Goal: Information Seeking & Learning: Learn about a topic

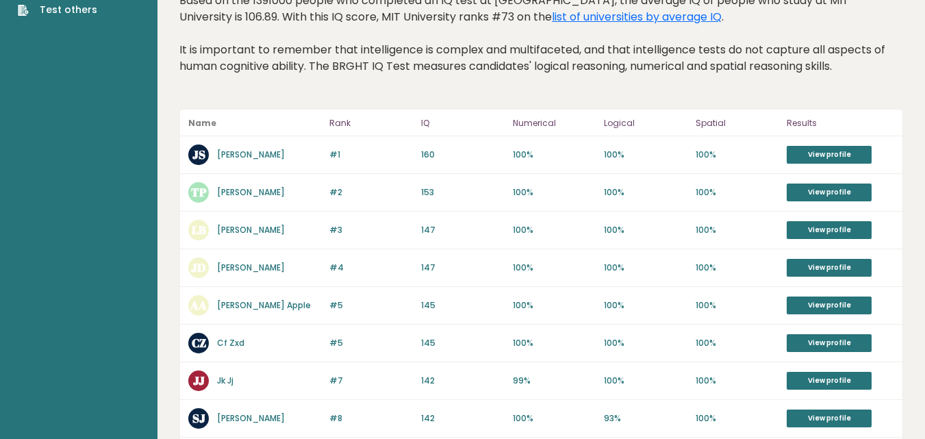
scroll to position [90, 0]
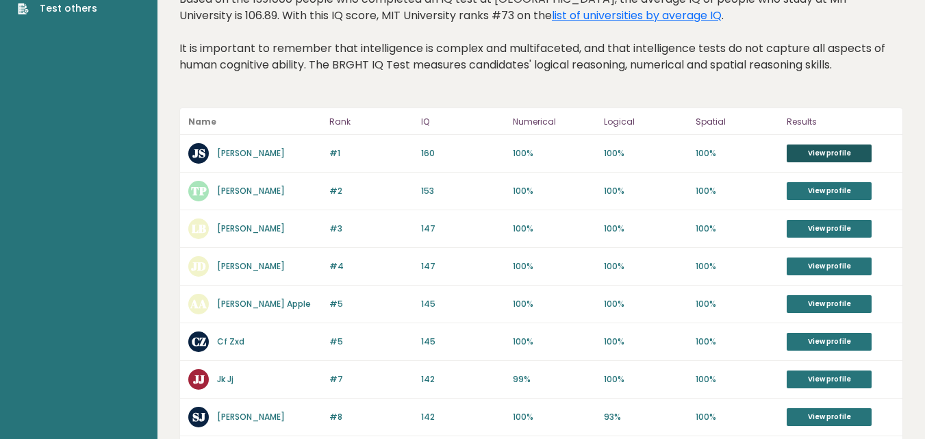
click at [855, 154] on link "View profile" at bounding box center [829, 153] width 85 height 18
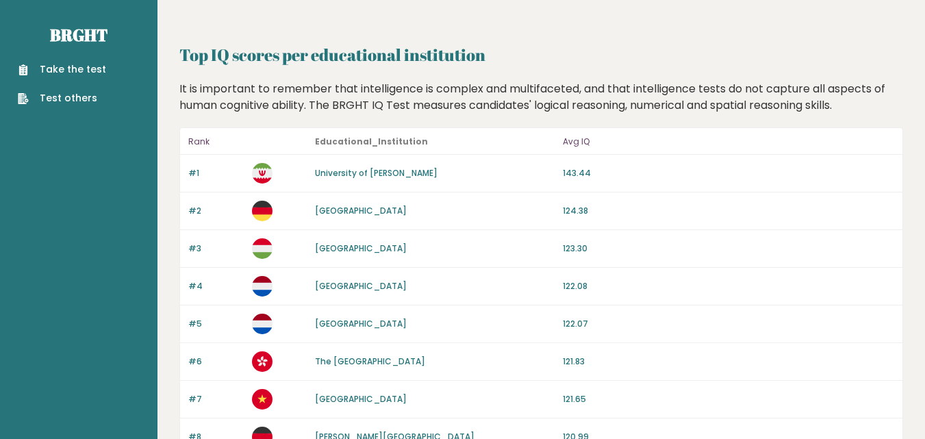
click at [375, 172] on link "University of Mohaghegh Ardabili" at bounding box center [376, 173] width 123 height 12
drag, startPoint x: 308, startPoint y: 172, endPoint x: 490, endPoint y: 186, distance: 182.7
click at [490, 186] on div "#1 University of Mohaghegh Ardabili 143.44" at bounding box center [541, 174] width 722 height 38
copy div "University of Mohaghegh Ardabili"
click at [878, 307] on div "#5 Technische Universiteit Delft 122.07" at bounding box center [541, 324] width 722 height 38
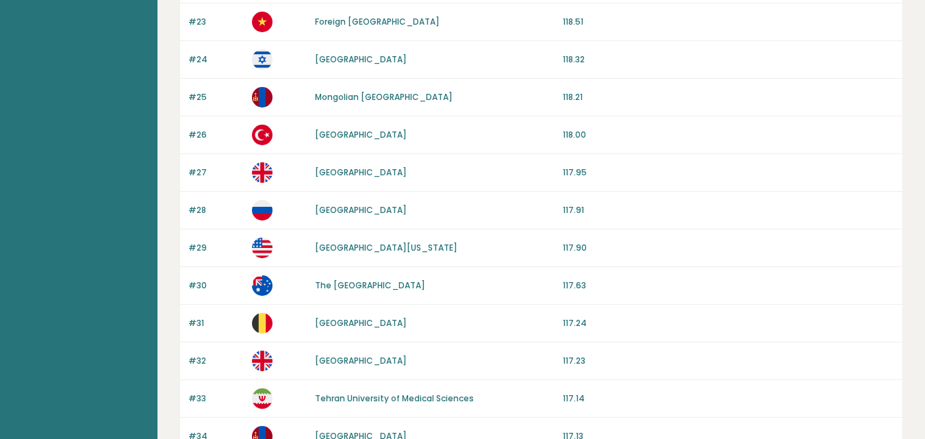
scroll to position [1339, 0]
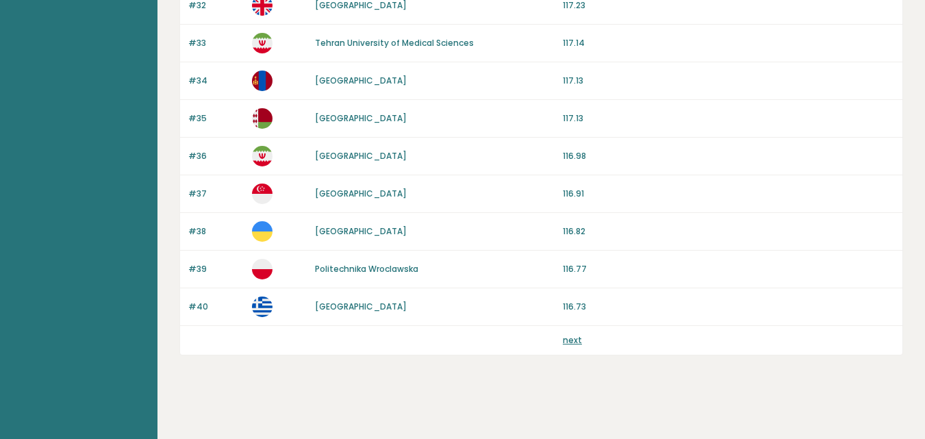
click at [570, 329] on div "next" at bounding box center [541, 340] width 722 height 29
click at [570, 336] on link "next" at bounding box center [572, 340] width 19 height 12
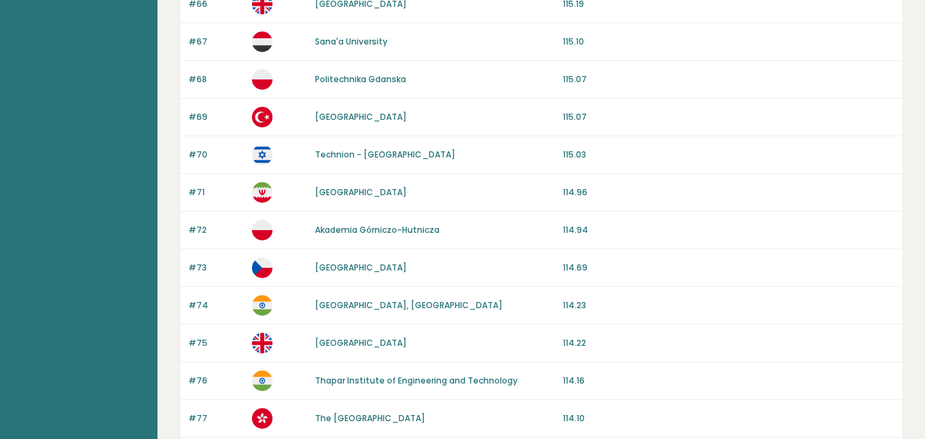
scroll to position [1344, 0]
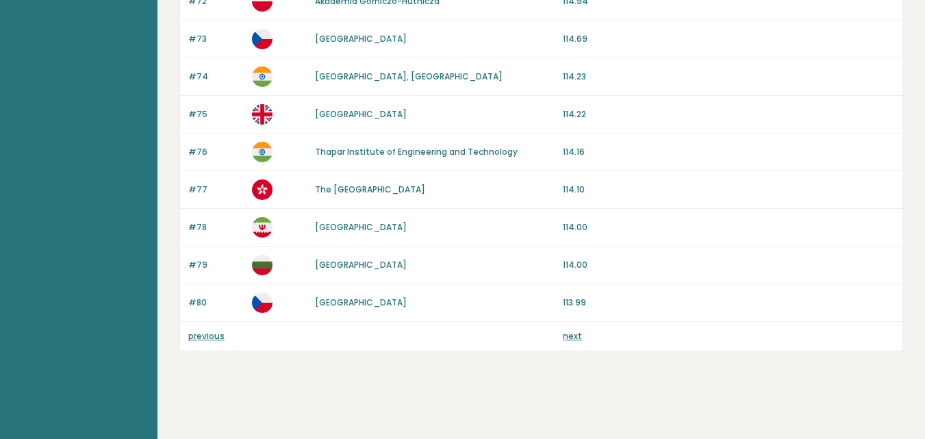
click at [203, 338] on link "previous" at bounding box center [206, 336] width 36 height 12
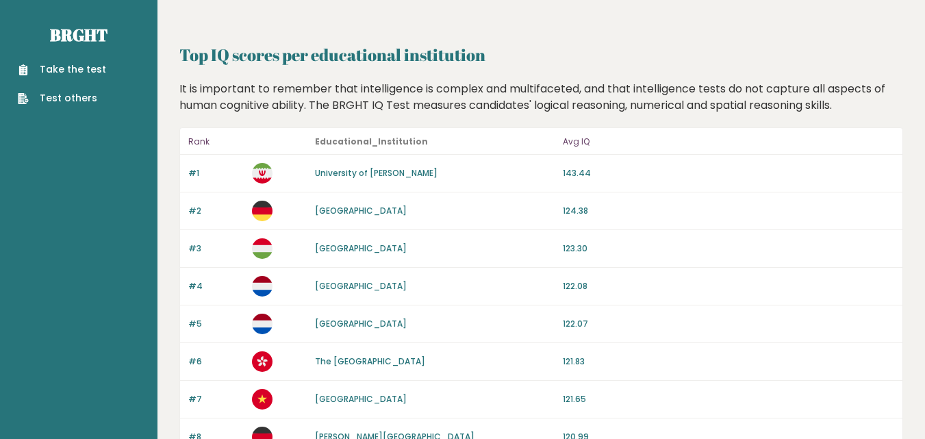
drag, startPoint x: 305, startPoint y: 249, endPoint x: 542, endPoint y: 260, distance: 236.5
click at [542, 260] on div "#3 Budapesti Muszaki és Gazdaságtudományi Egyetem 123.30" at bounding box center [541, 249] width 722 height 38
copy div "Budapesti Muszaki és Gazdaságtudományi Egyetem"
click at [747, 42] on h2 "Top IQ scores per educational institution" at bounding box center [541, 54] width 724 height 25
drag, startPoint x: 304, startPoint y: 171, endPoint x: 514, endPoint y: 171, distance: 209.6
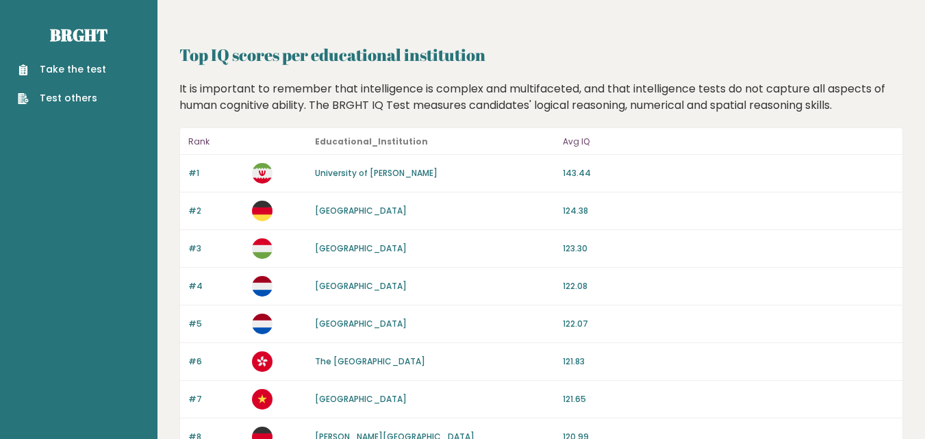
click at [514, 171] on div "#1 University of Mohaghegh Ardabili 143.44" at bounding box center [541, 174] width 722 height 38
copy div "University of Mohaghegh Ardabili"
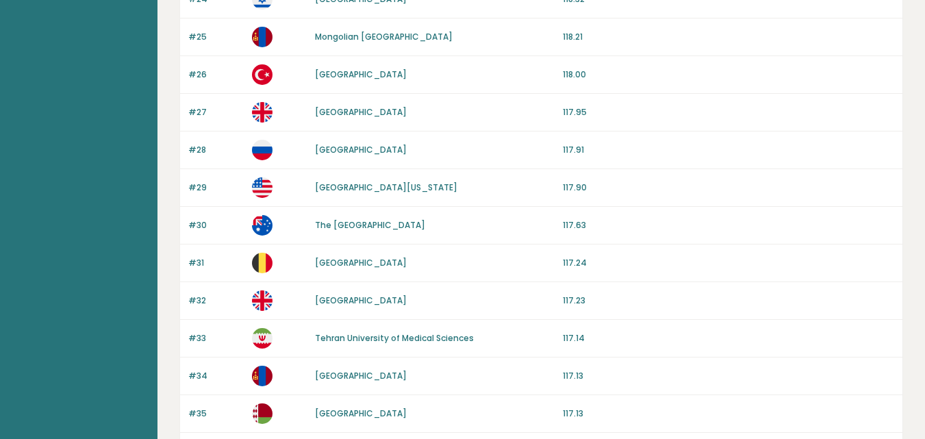
scroll to position [1339, 0]
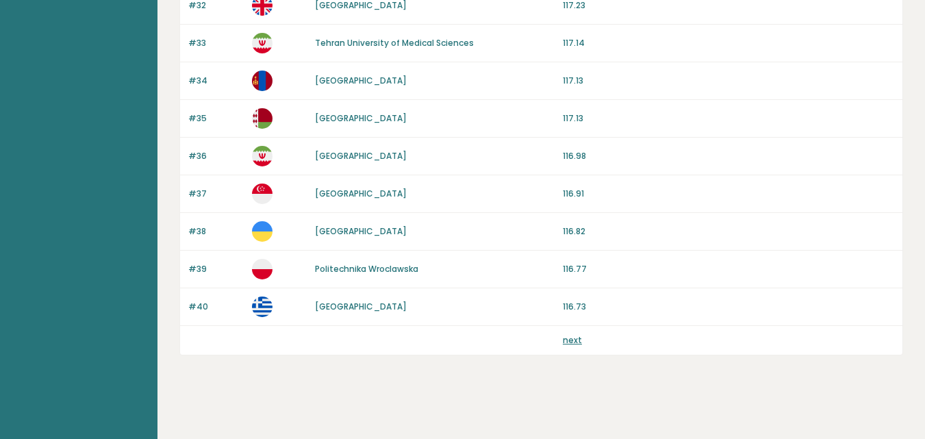
click at [560, 334] on div "next" at bounding box center [541, 340] width 722 height 29
click at [566, 336] on link "next" at bounding box center [572, 340] width 19 height 12
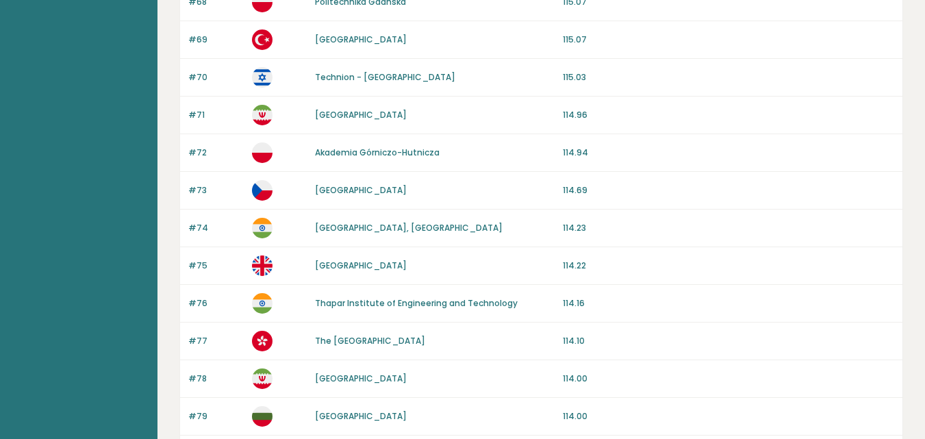
scroll to position [1344, 0]
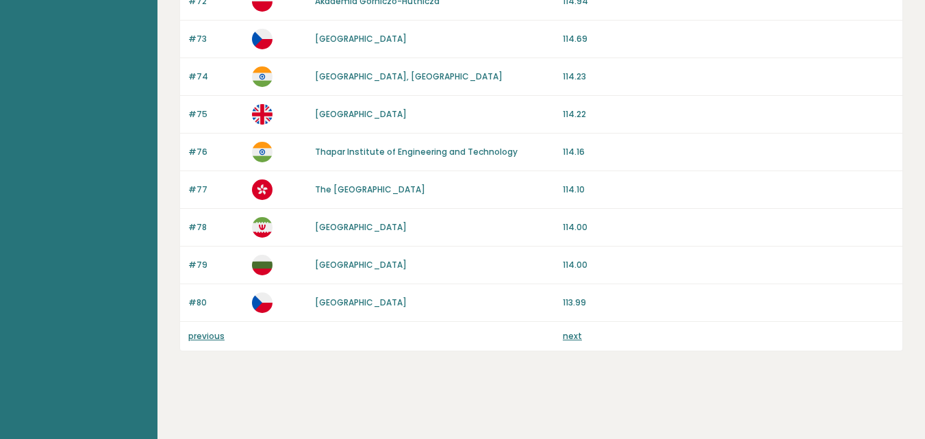
click at [575, 336] on link "next" at bounding box center [572, 336] width 19 height 12
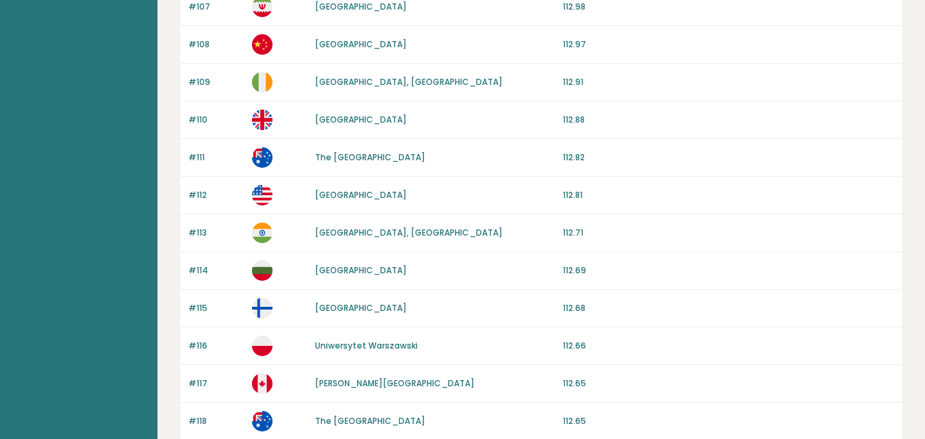
scroll to position [1339, 0]
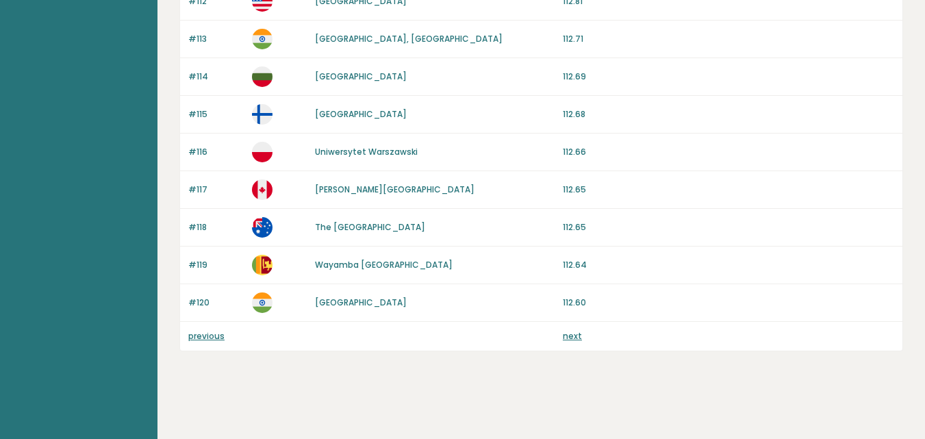
click at [569, 325] on div "previous next" at bounding box center [541, 336] width 722 height 29
click at [571, 329] on div "previous next" at bounding box center [541, 336] width 722 height 29
click at [574, 337] on link "next" at bounding box center [572, 336] width 19 height 12
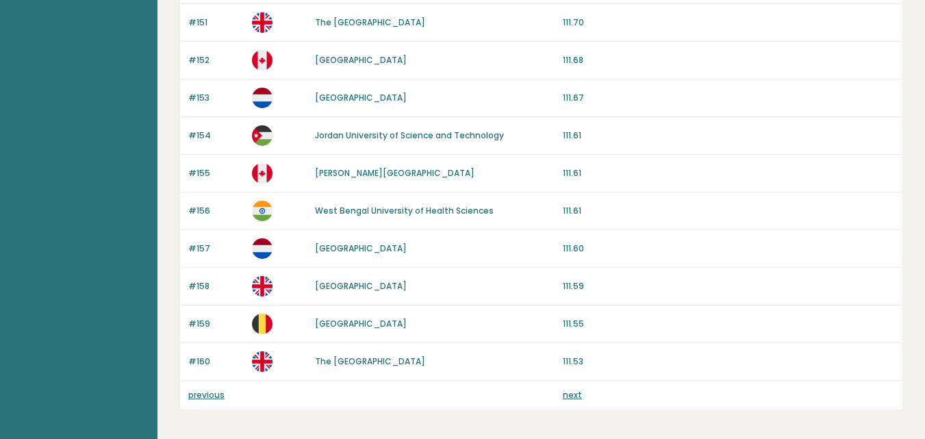
scroll to position [1339, 0]
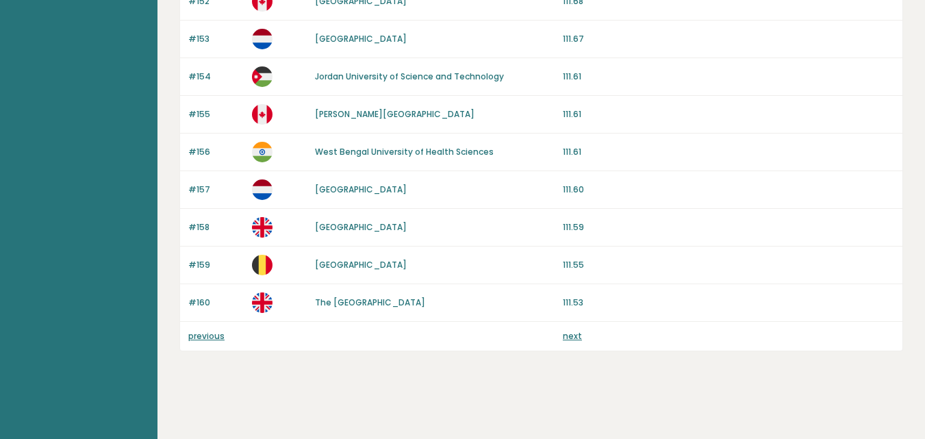
click at [574, 337] on link "next" at bounding box center [572, 336] width 19 height 12
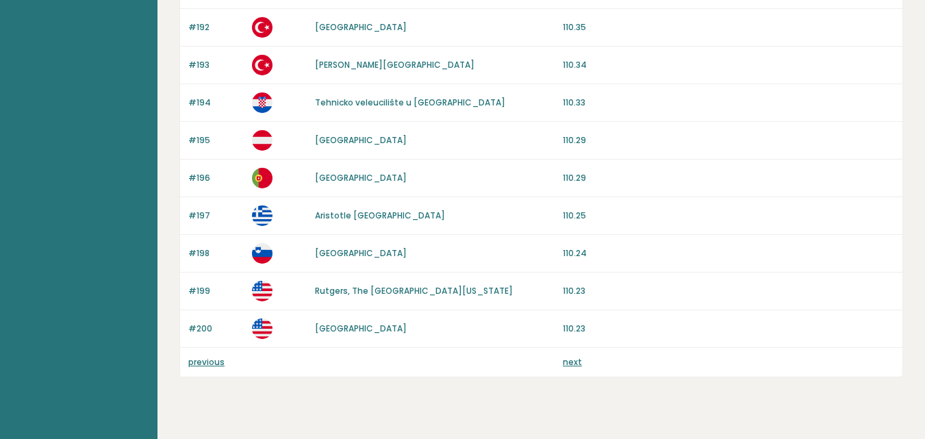
scroll to position [1344, 0]
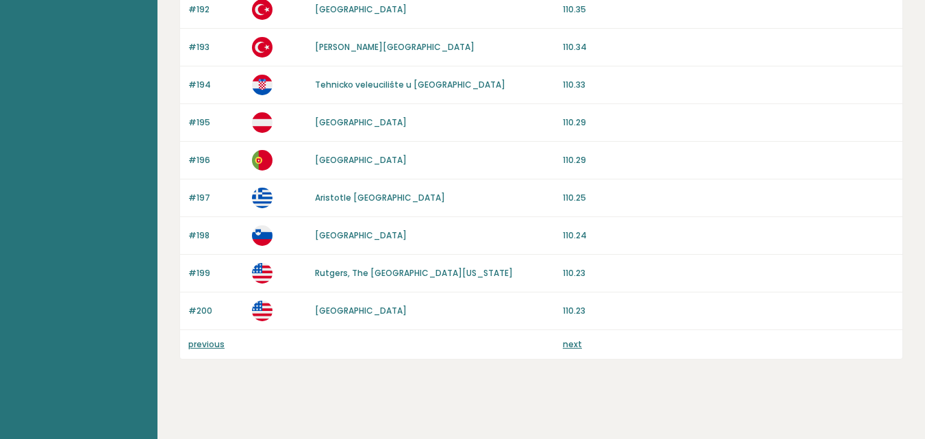
click at [568, 339] on link "next" at bounding box center [572, 344] width 19 height 12
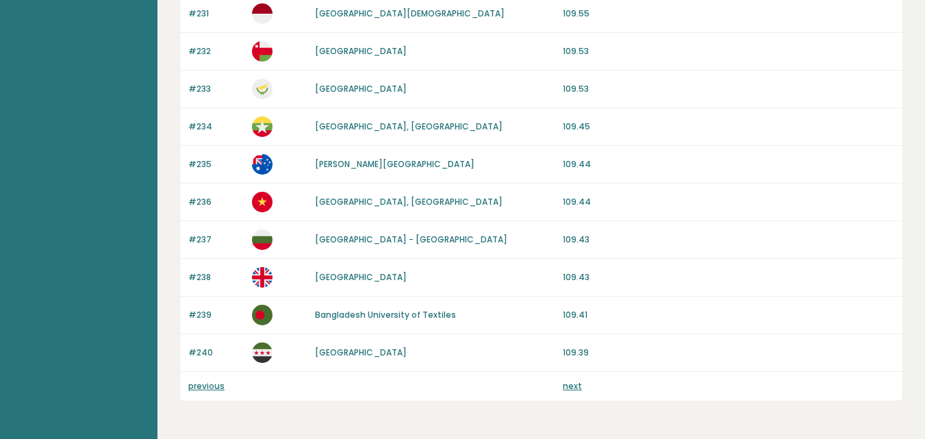
scroll to position [1339, 0]
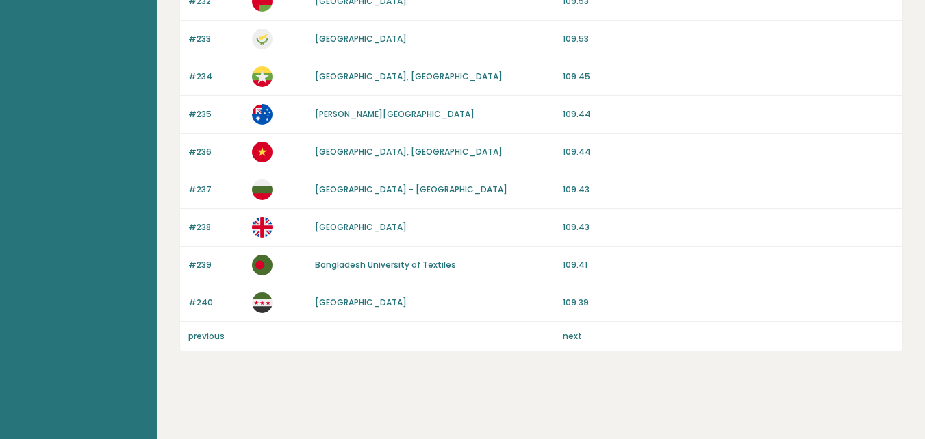
click at [578, 334] on link "next" at bounding box center [572, 336] width 19 height 12
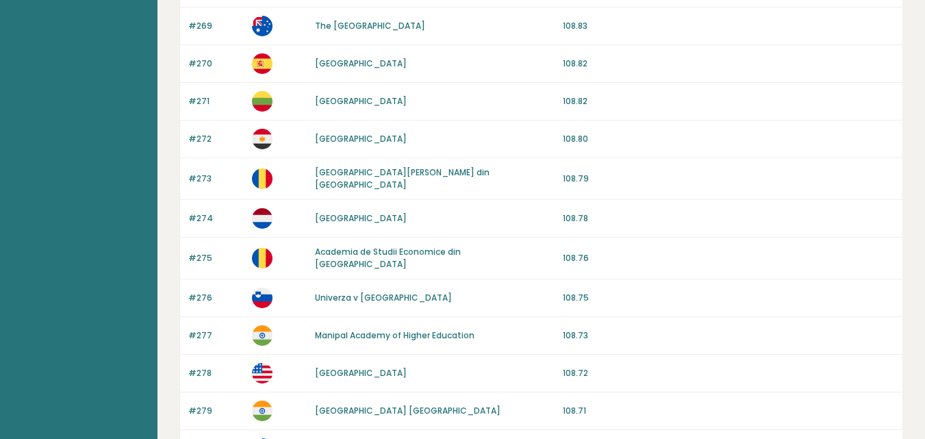
scroll to position [1344, 0]
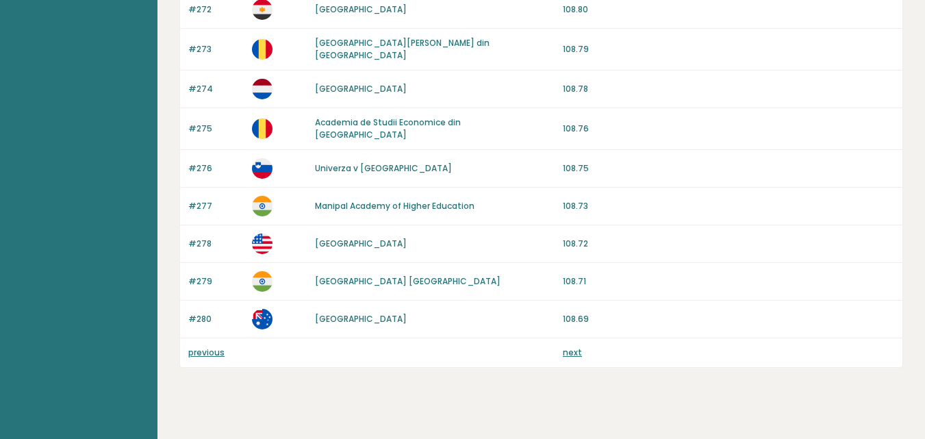
click at [572, 347] on link "next" at bounding box center [572, 353] width 19 height 12
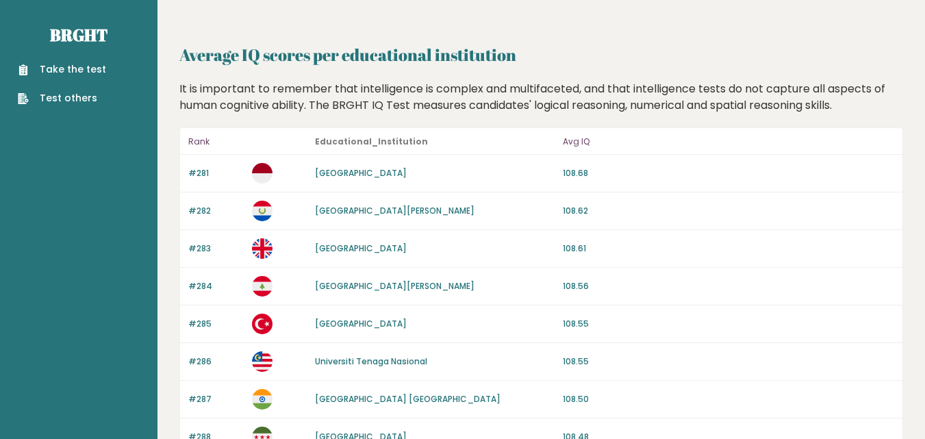
scroll to position [1339, 0]
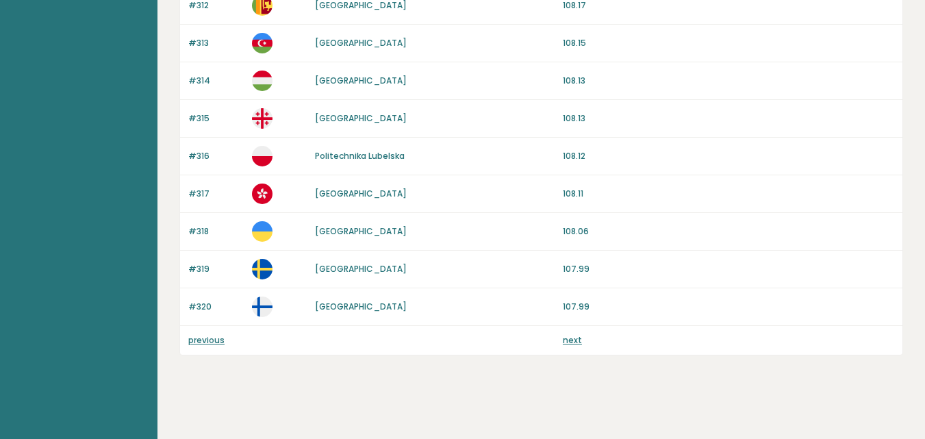
click at [570, 336] on link "next" at bounding box center [572, 340] width 19 height 12
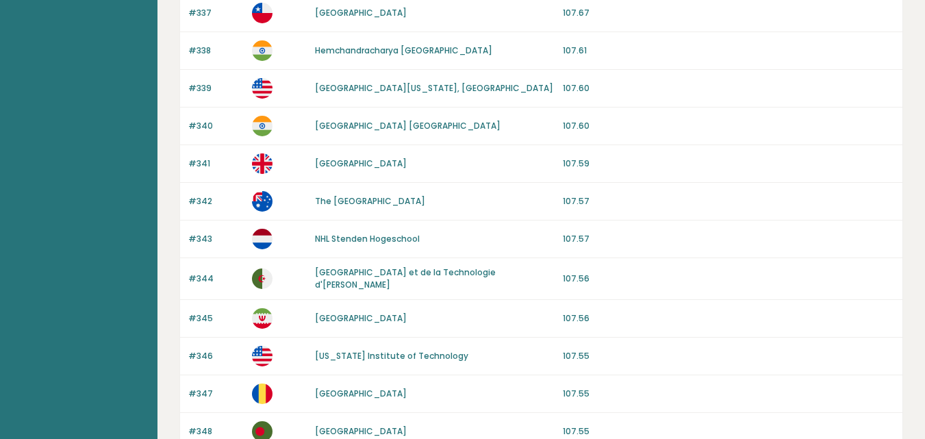
scroll to position [1149, 0]
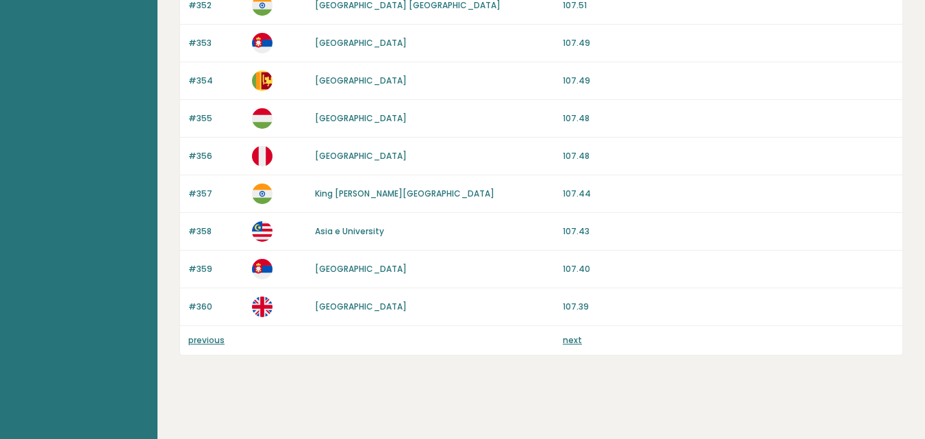
click at [576, 334] on link "next" at bounding box center [572, 340] width 19 height 12
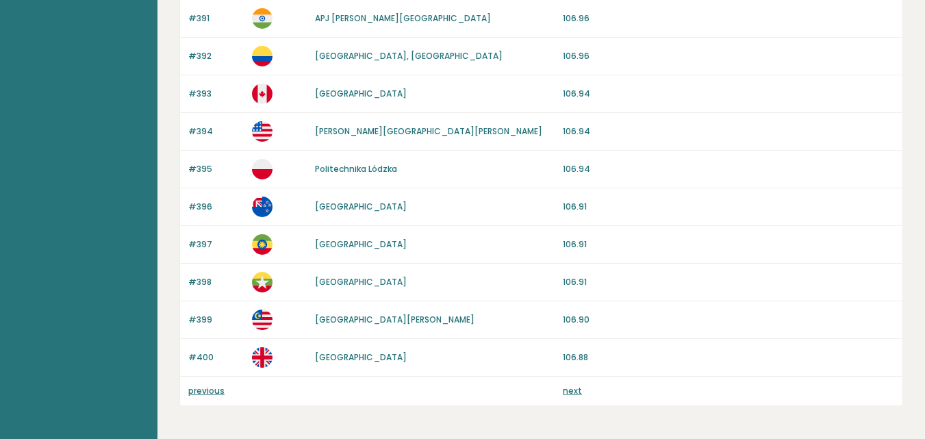
scroll to position [1339, 0]
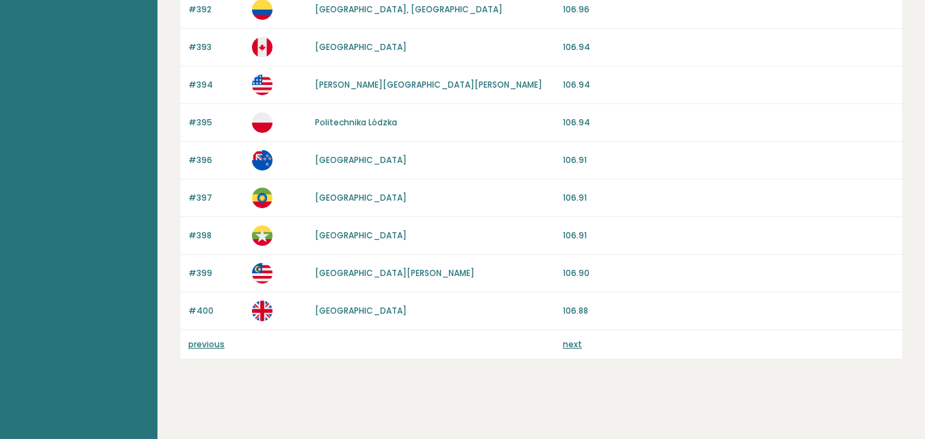
click at [578, 338] on link "next" at bounding box center [572, 344] width 19 height 12
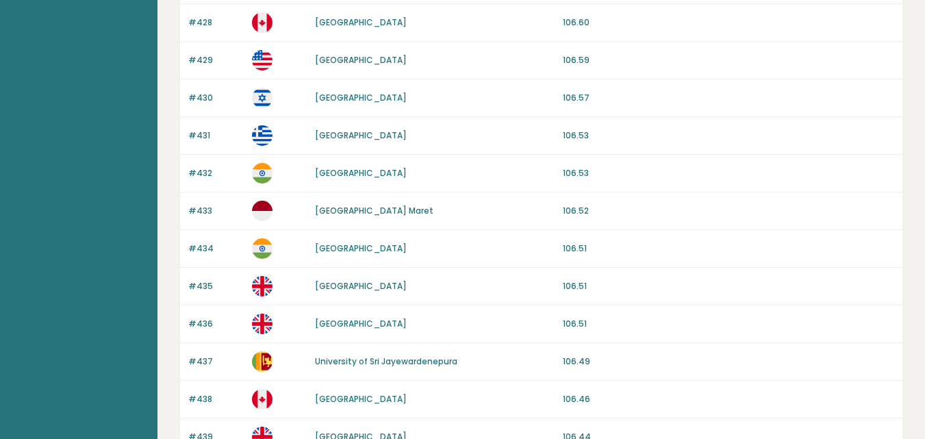
scroll to position [1344, 0]
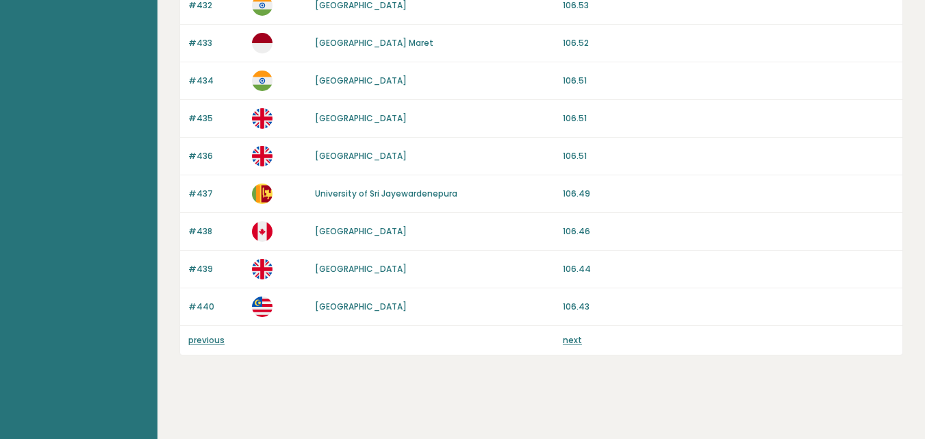
click at [572, 334] on link "next" at bounding box center [572, 340] width 19 height 12
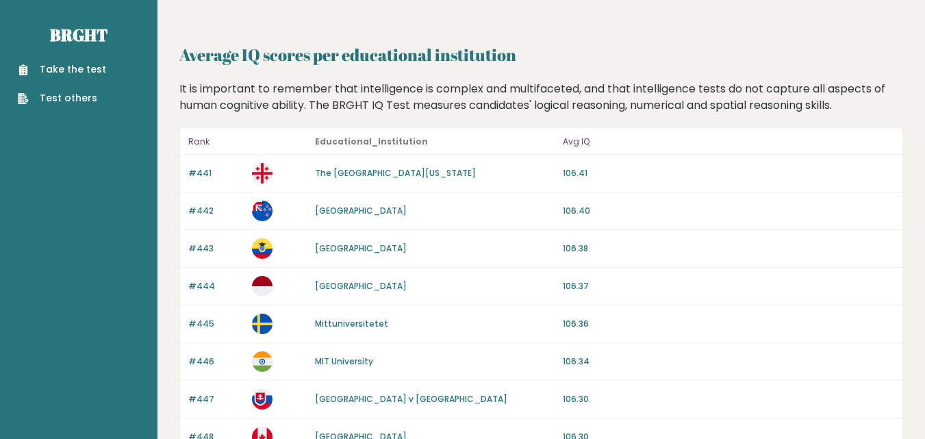
click at [340, 172] on link "The University of Georgia" at bounding box center [395, 173] width 161 height 12
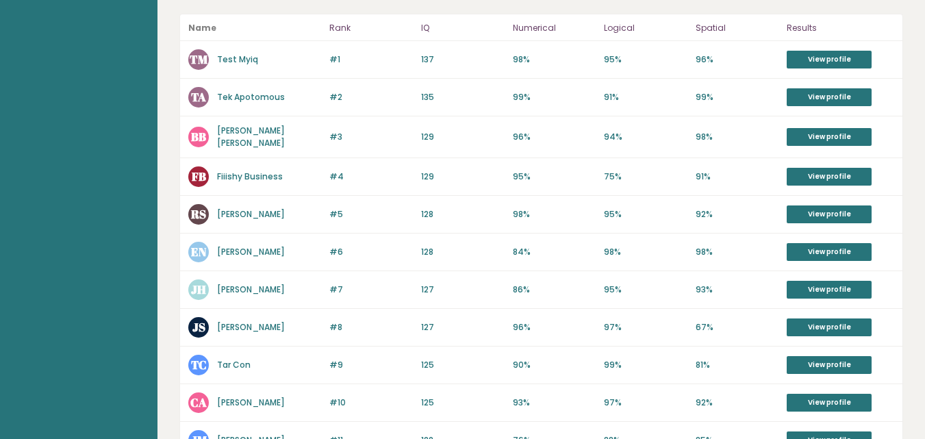
scroll to position [62, 0]
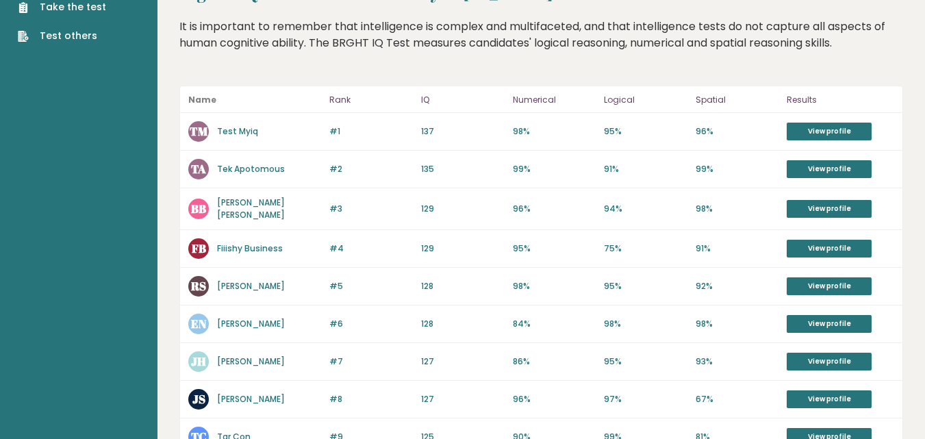
click at [249, 131] on link "Test Myiq" at bounding box center [237, 131] width 41 height 12
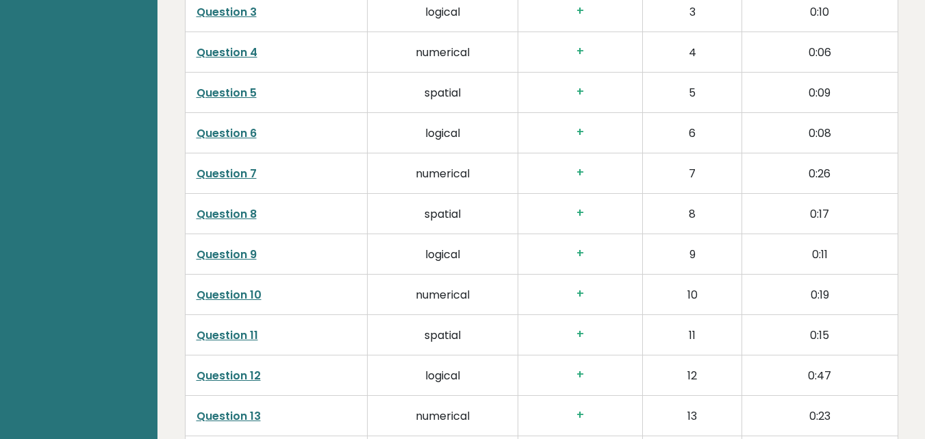
scroll to position [2255, 0]
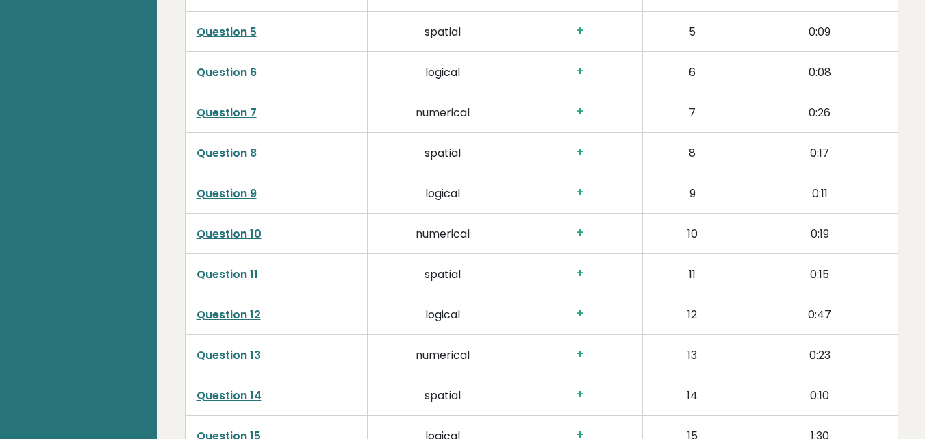
click at [216, 105] on link "Question 7" at bounding box center [227, 113] width 60 height 16
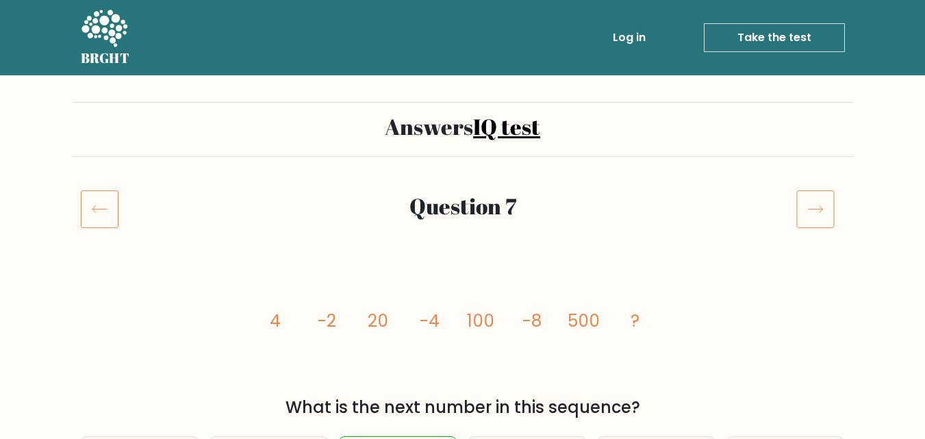
click at [109, 198] on icon at bounding box center [100, 209] width 38 height 38
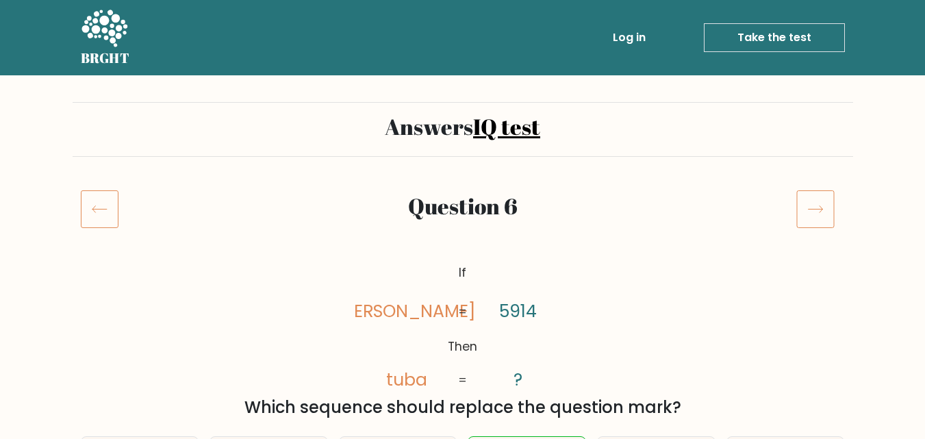
click at [109, 201] on icon at bounding box center [100, 209] width 38 height 38
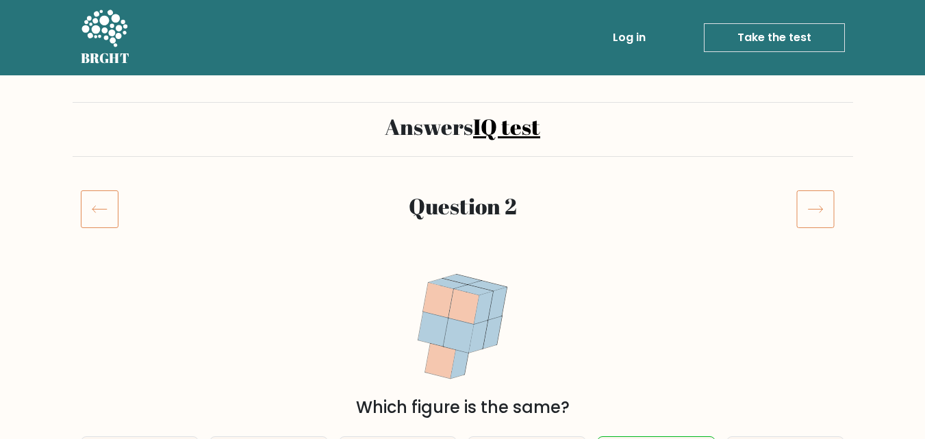
click at [109, 201] on icon at bounding box center [100, 209] width 38 height 38
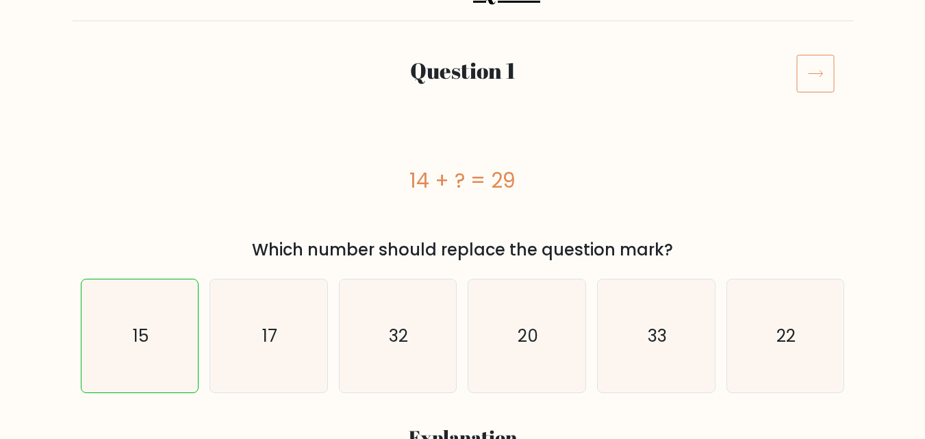
scroll to position [153, 0]
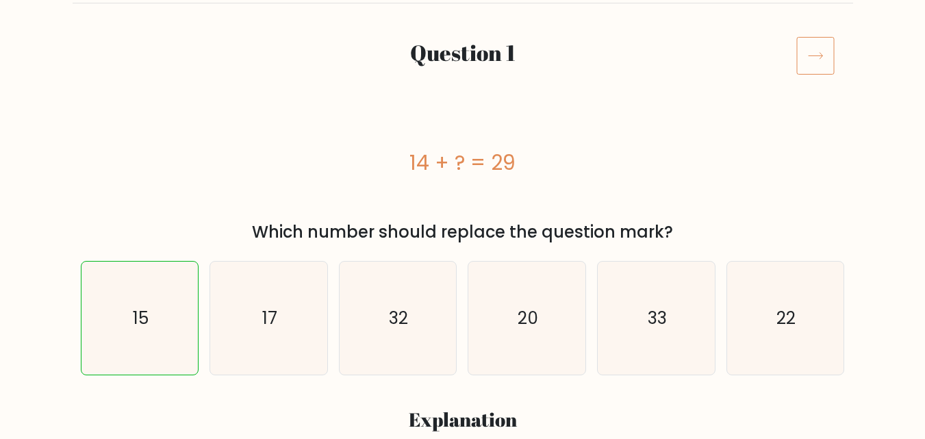
click at [819, 57] on icon at bounding box center [815, 55] width 38 height 38
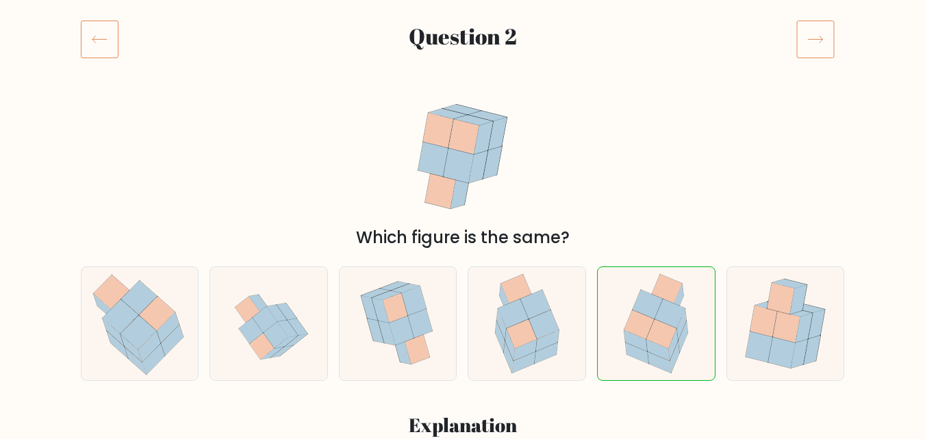
scroll to position [164, 0]
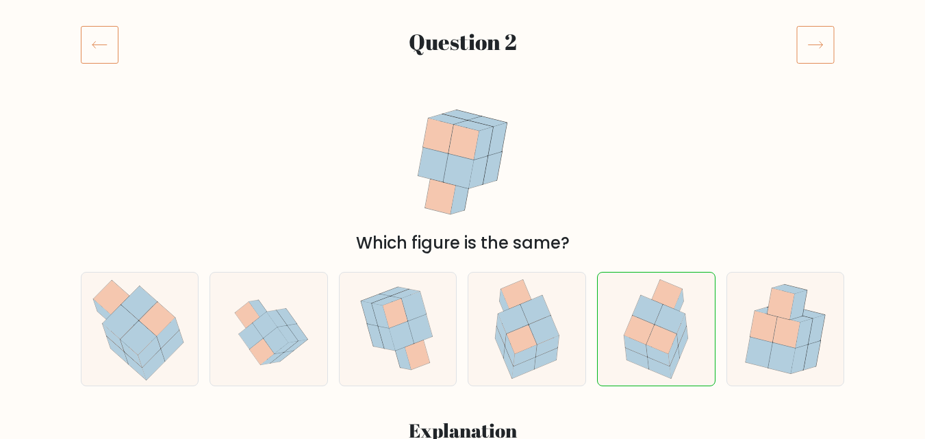
click at [816, 43] on icon at bounding box center [815, 44] width 38 height 38
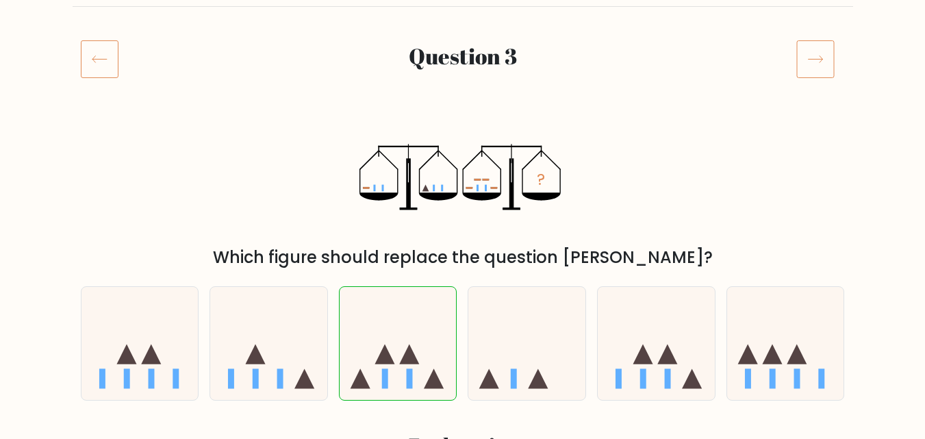
scroll to position [154, 0]
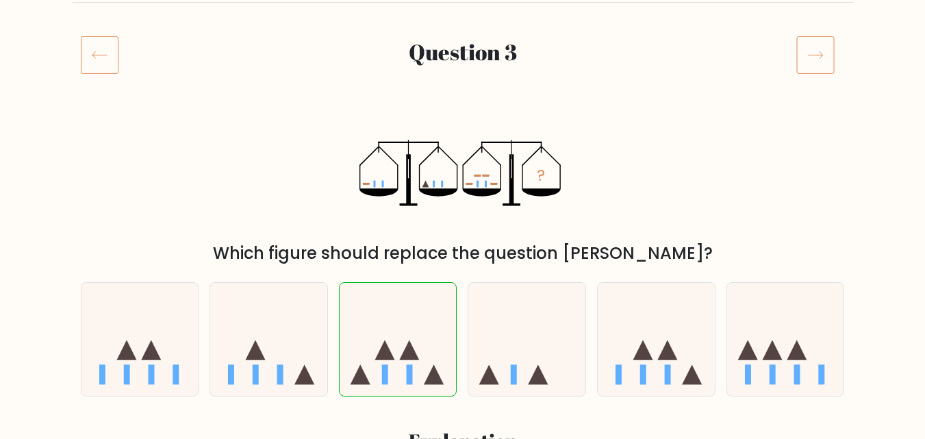
click at [793, 62] on div at bounding box center [820, 55] width 65 height 38
click at [807, 64] on icon at bounding box center [815, 55] width 38 height 38
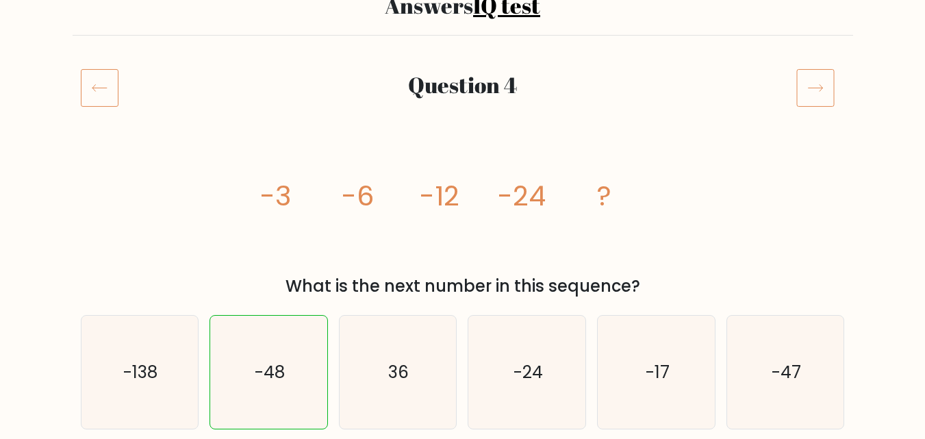
scroll to position [126, 0]
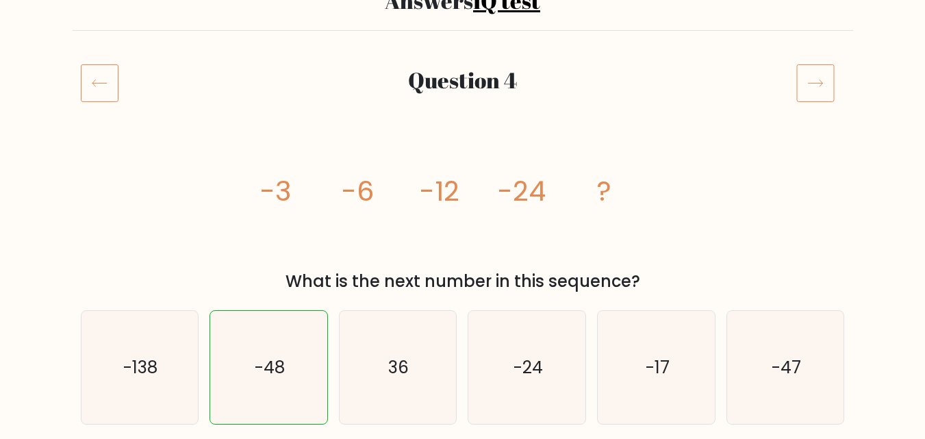
click at [822, 73] on icon at bounding box center [815, 83] width 38 height 38
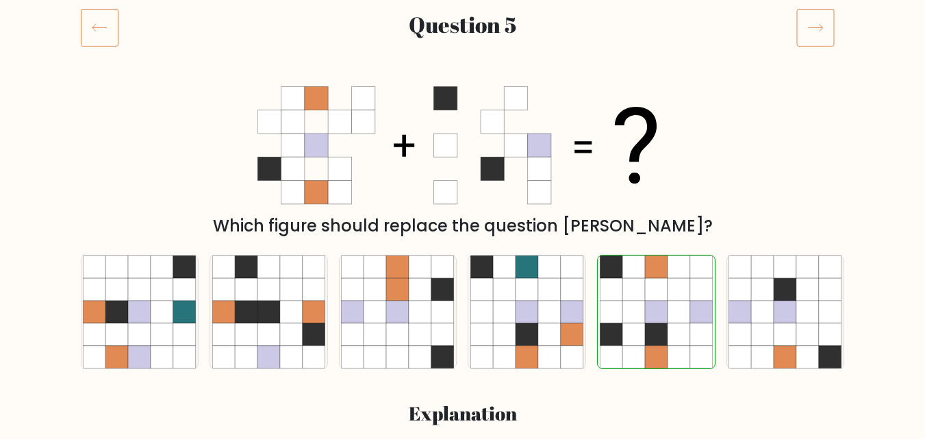
scroll to position [187, 0]
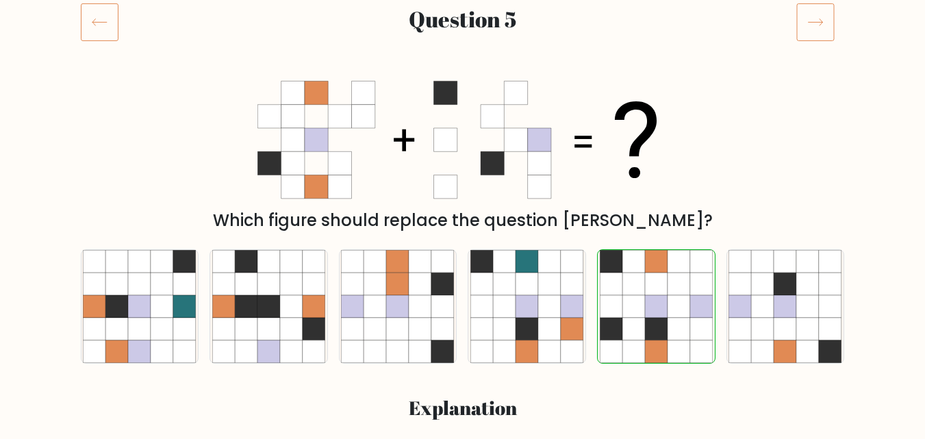
click at [835, 34] on div at bounding box center [820, 22] width 65 height 38
click at [817, 34] on icon at bounding box center [815, 22] width 38 height 38
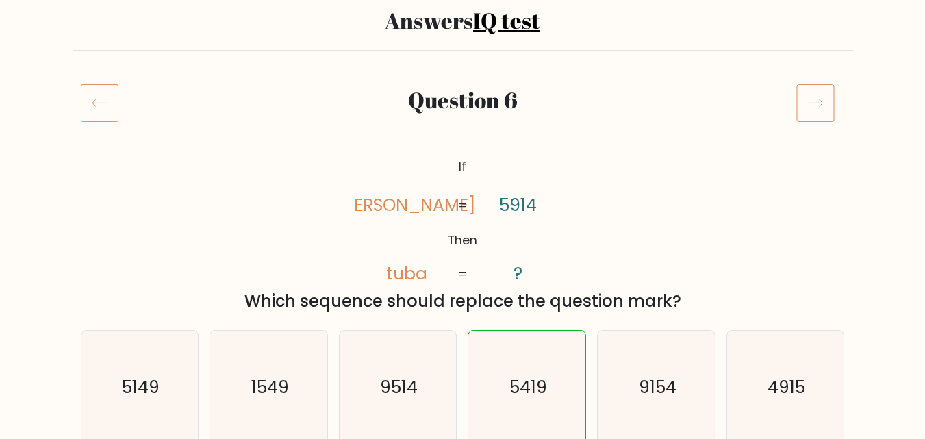
scroll to position [122, 0]
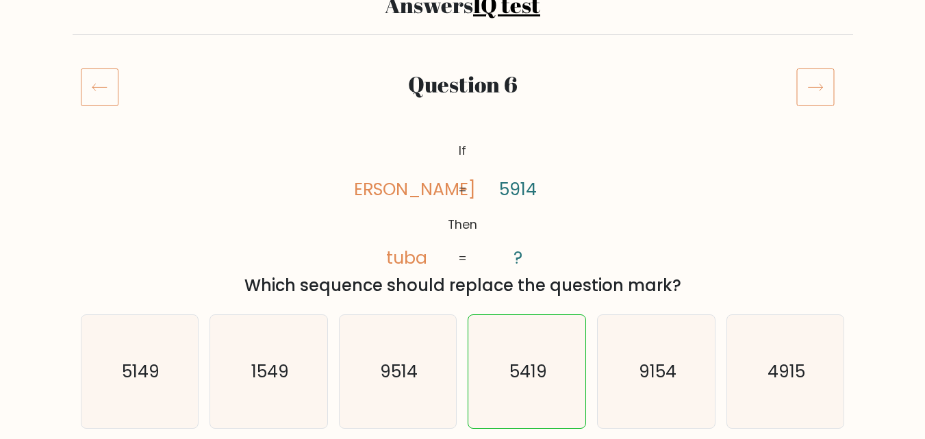
click at [819, 80] on icon at bounding box center [815, 87] width 38 height 38
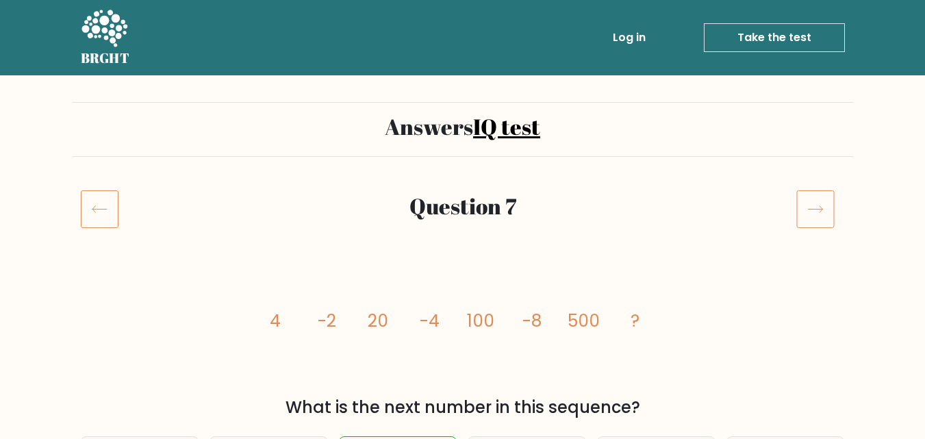
click at [824, 204] on icon at bounding box center [815, 209] width 38 height 38
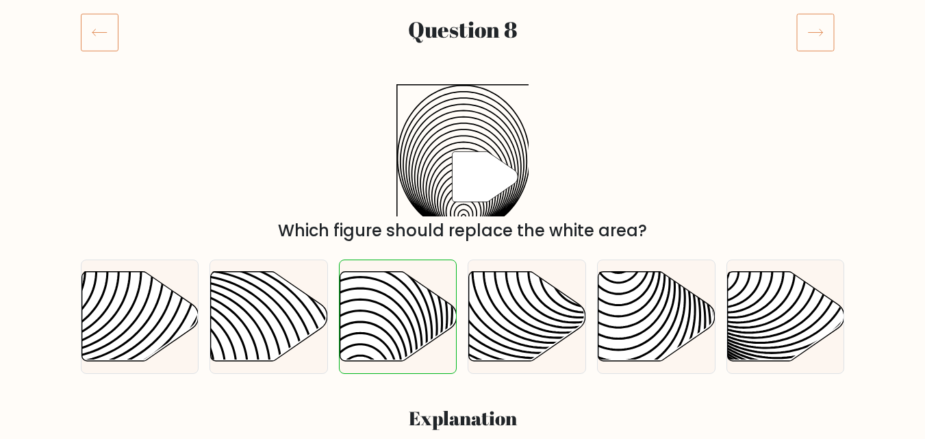
scroll to position [181, 0]
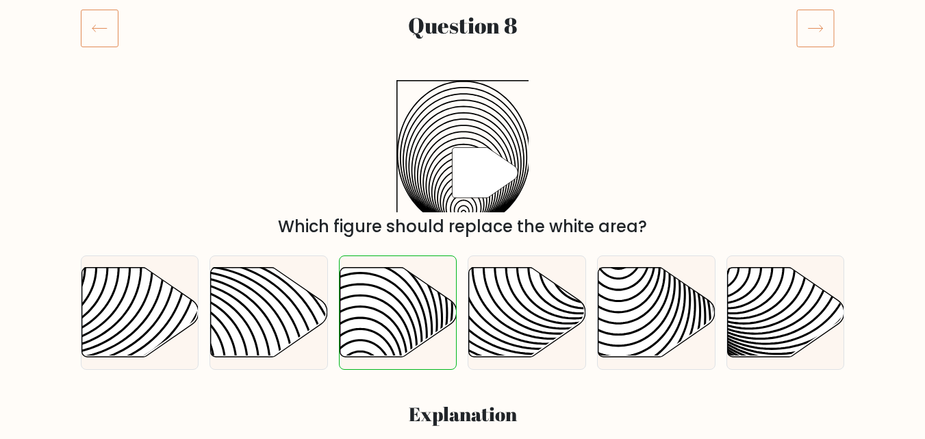
click at [806, 36] on icon at bounding box center [815, 28] width 38 height 38
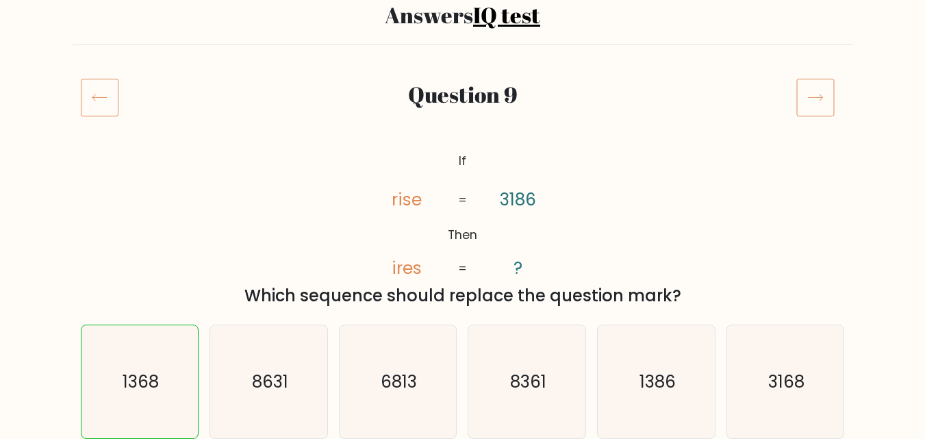
scroll to position [133, 0]
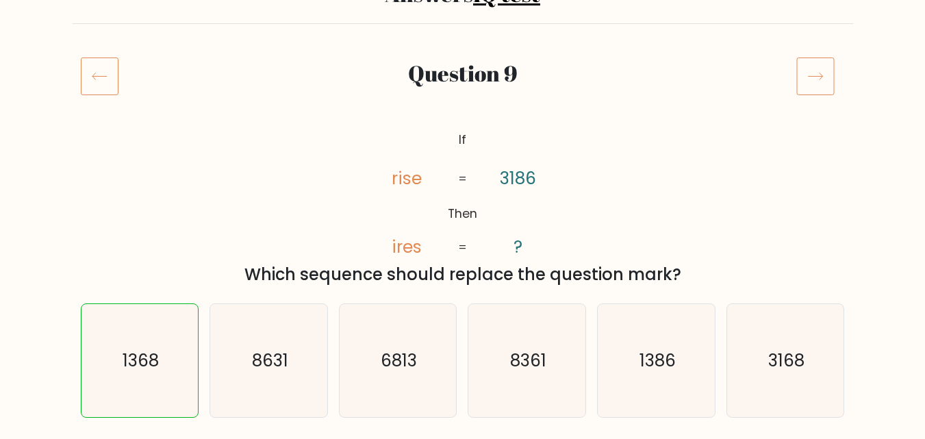
click at [829, 76] on icon at bounding box center [815, 76] width 38 height 38
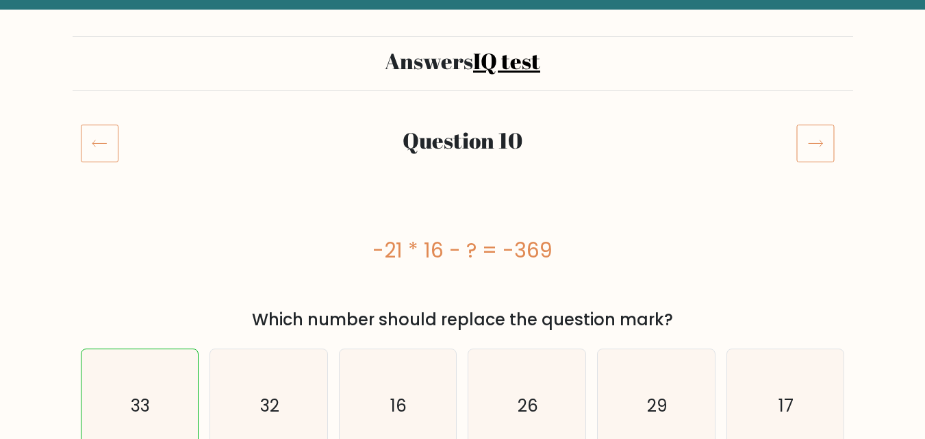
scroll to position [123, 0]
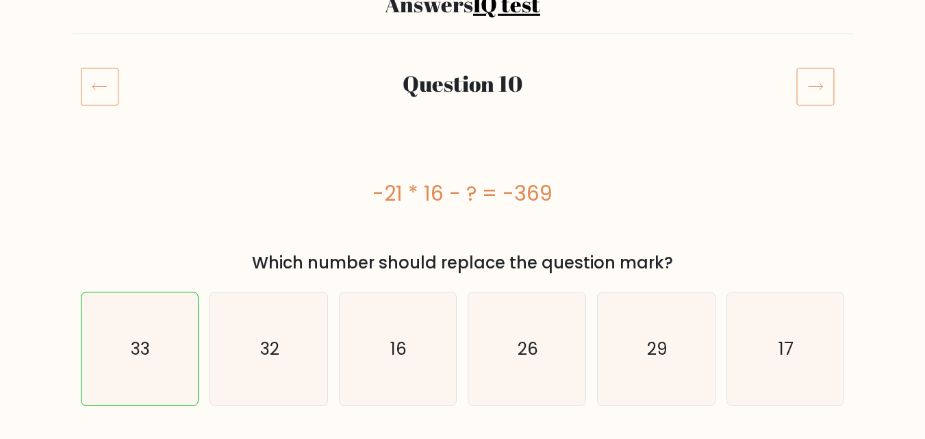
click at [811, 89] on icon at bounding box center [815, 86] width 38 height 38
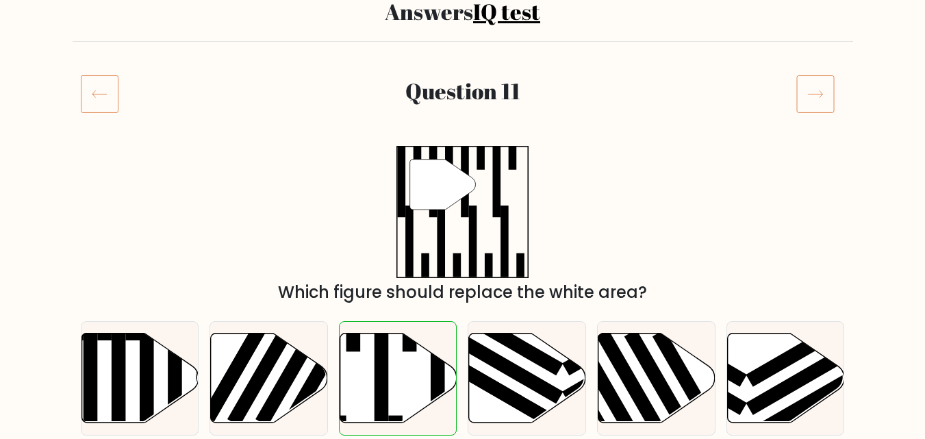
scroll to position [119, 0]
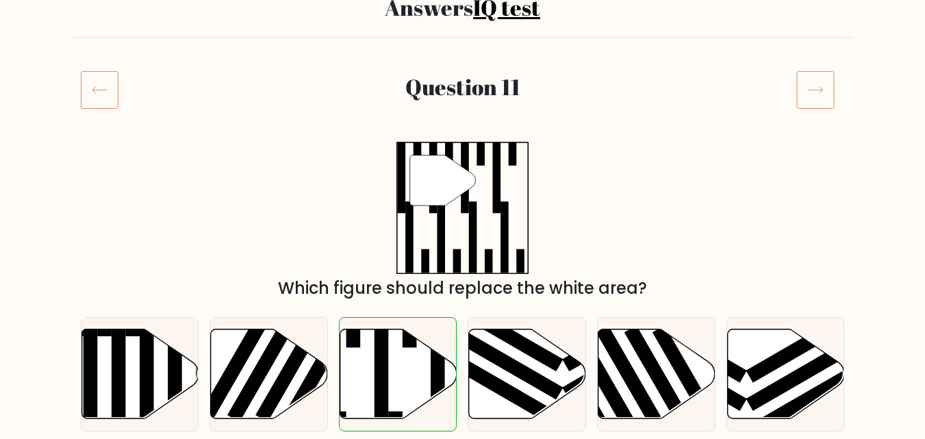
click at [827, 95] on icon at bounding box center [815, 90] width 38 height 38
click at [529, 10] on link "IQ test" at bounding box center [506, 6] width 67 height 29
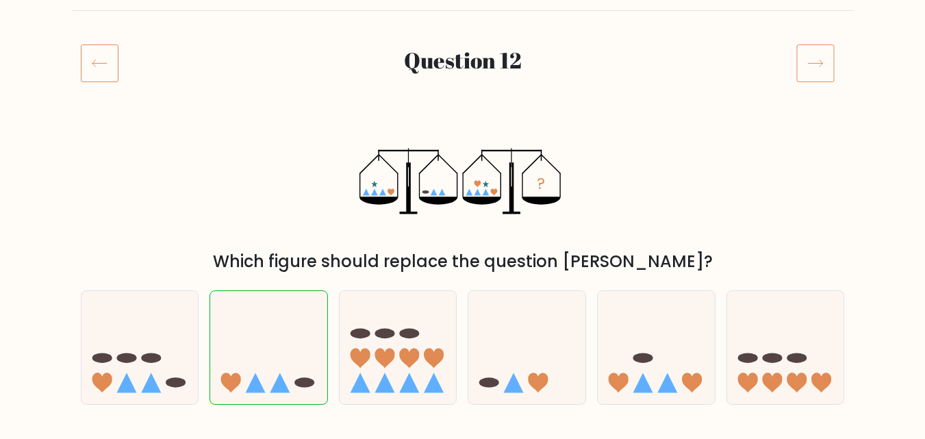
scroll to position [150, 0]
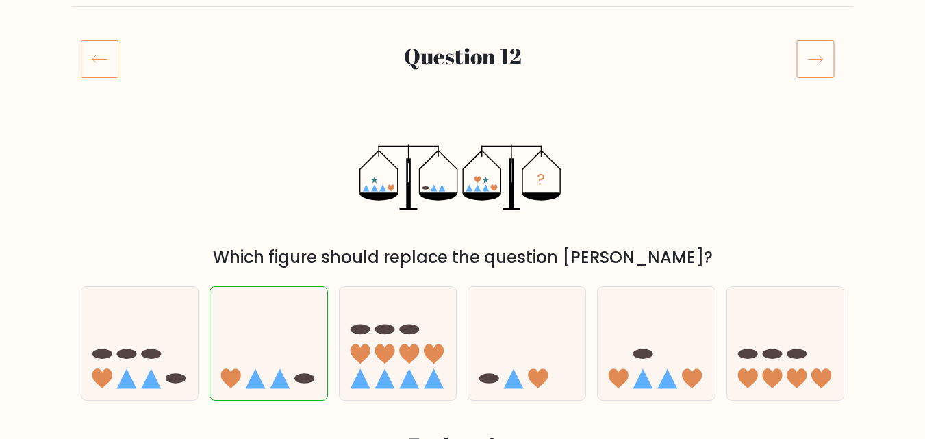
click at [807, 49] on icon at bounding box center [815, 59] width 38 height 38
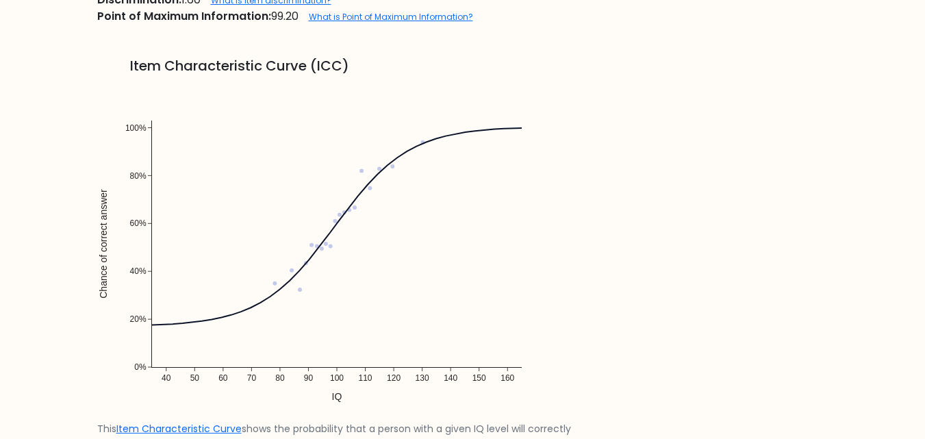
scroll to position [101, 0]
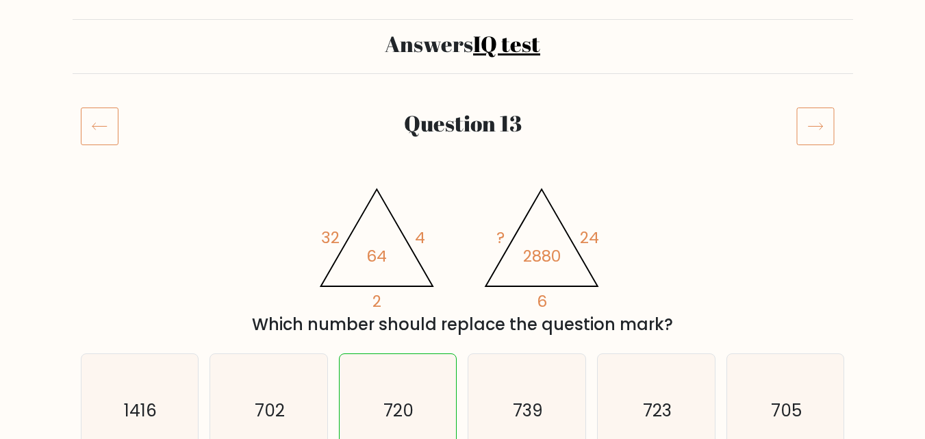
scroll to position [114, 0]
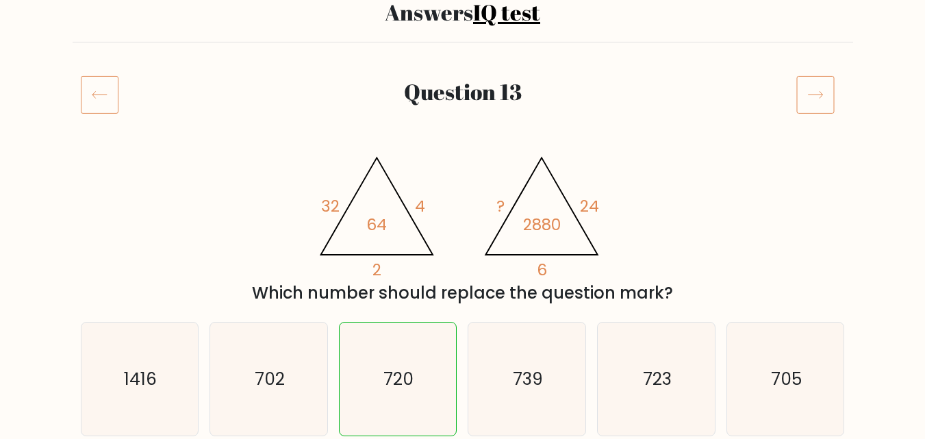
click at [803, 100] on icon at bounding box center [815, 94] width 38 height 38
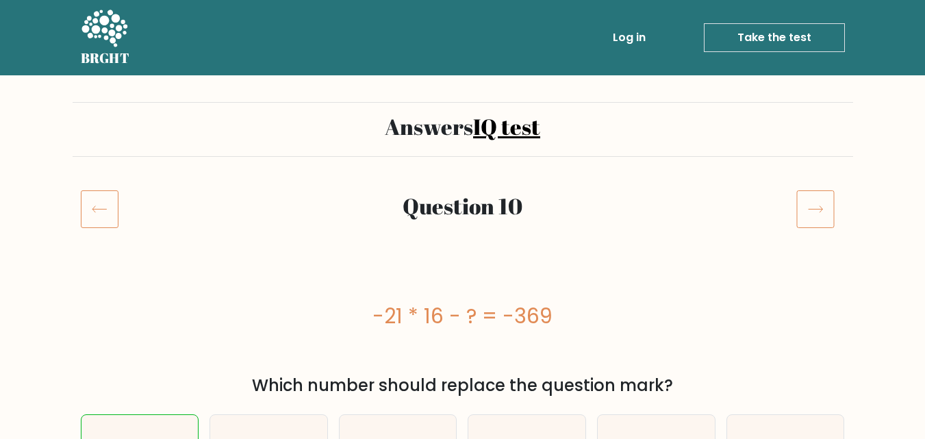
scroll to position [123, 0]
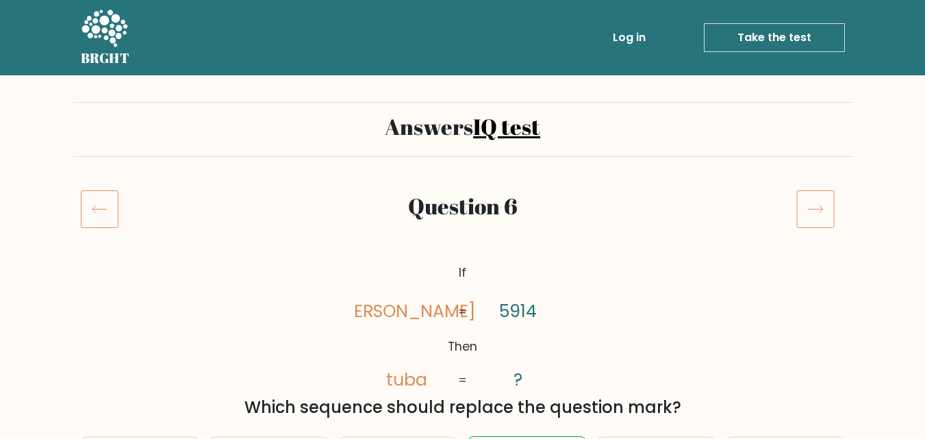
scroll to position [122, 0]
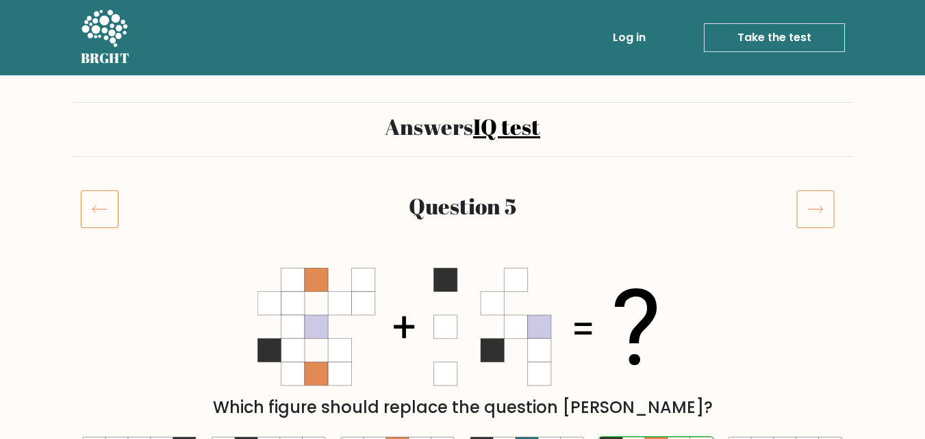
scroll to position [187, 0]
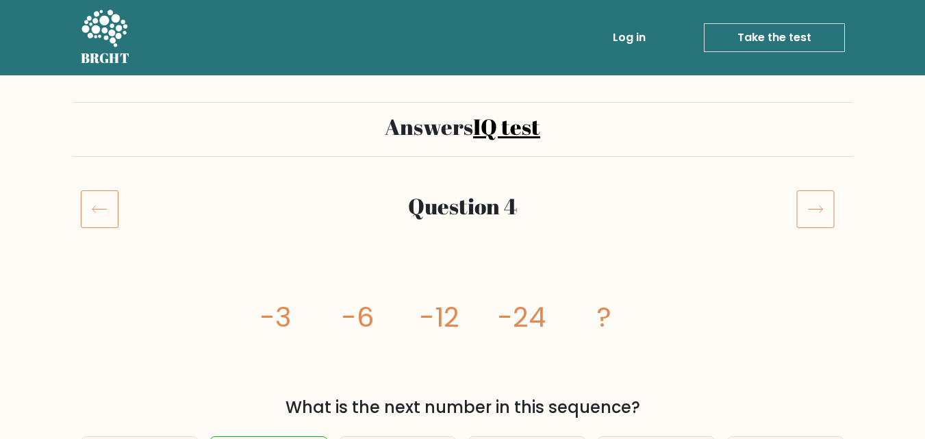
scroll to position [126, 0]
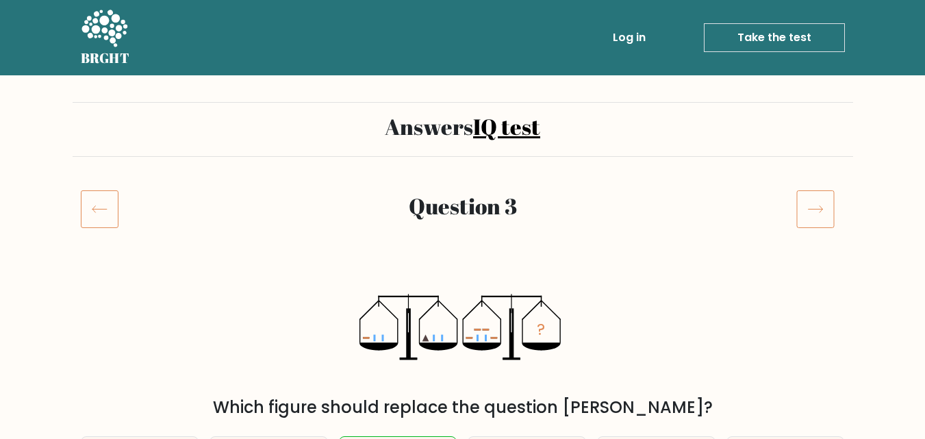
scroll to position [154, 0]
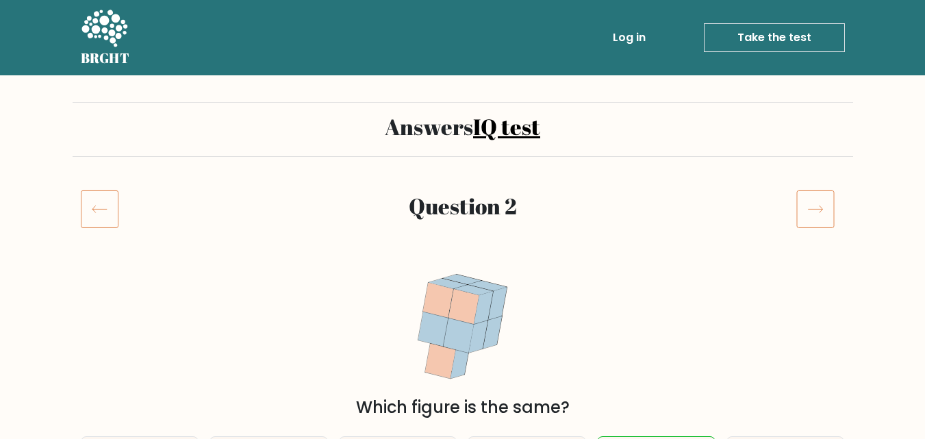
scroll to position [164, 0]
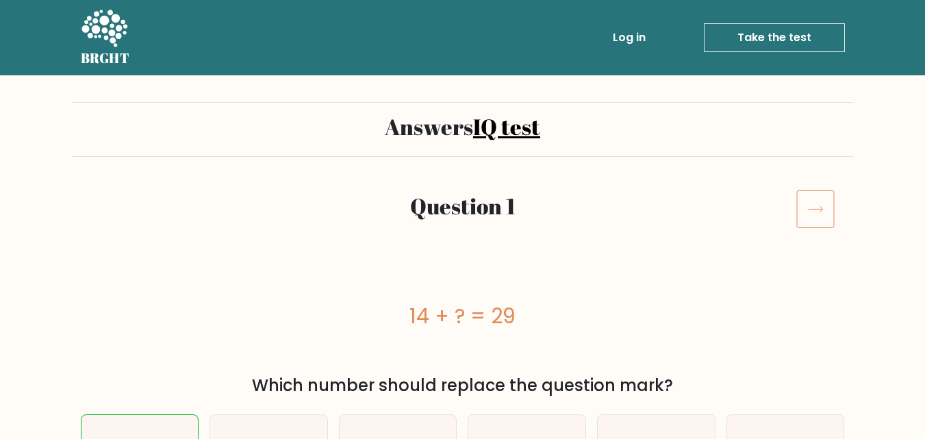
scroll to position [153, 0]
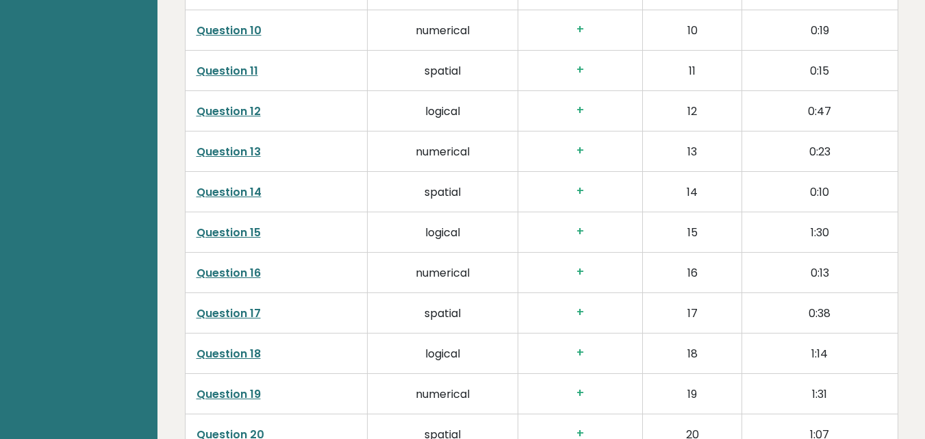
scroll to position [2631, 0]
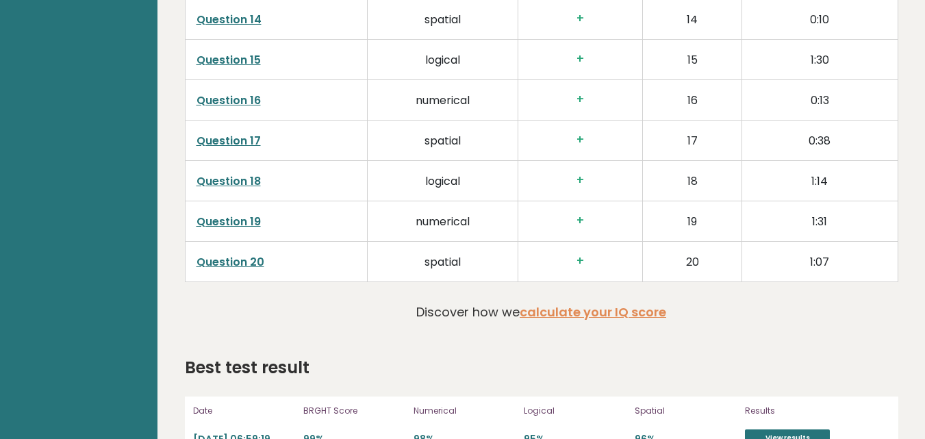
click at [244, 254] on link "Question 20" at bounding box center [231, 262] width 68 height 16
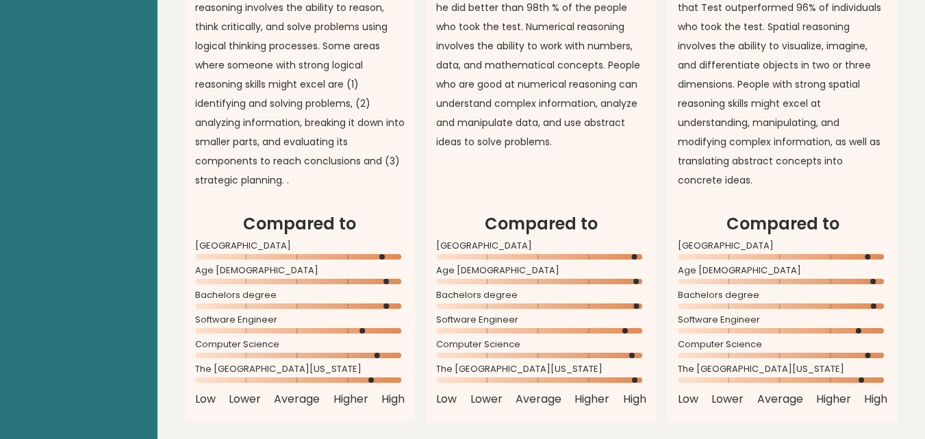
scroll to position [0, 0]
